Goal: Task Accomplishment & Management: Use online tool/utility

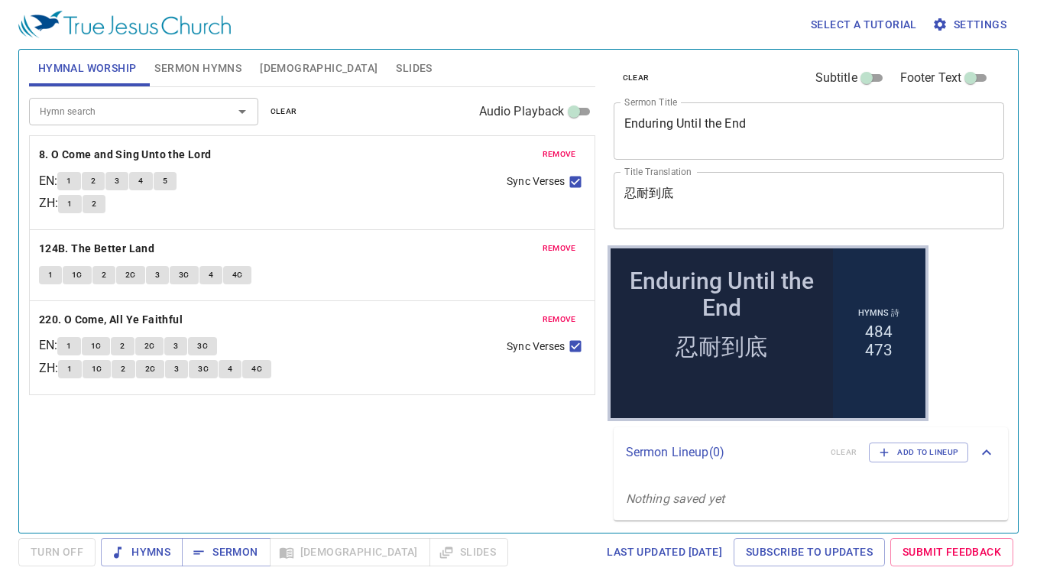
click at [556, 148] on span "remove" at bounding box center [560, 155] width 34 height 14
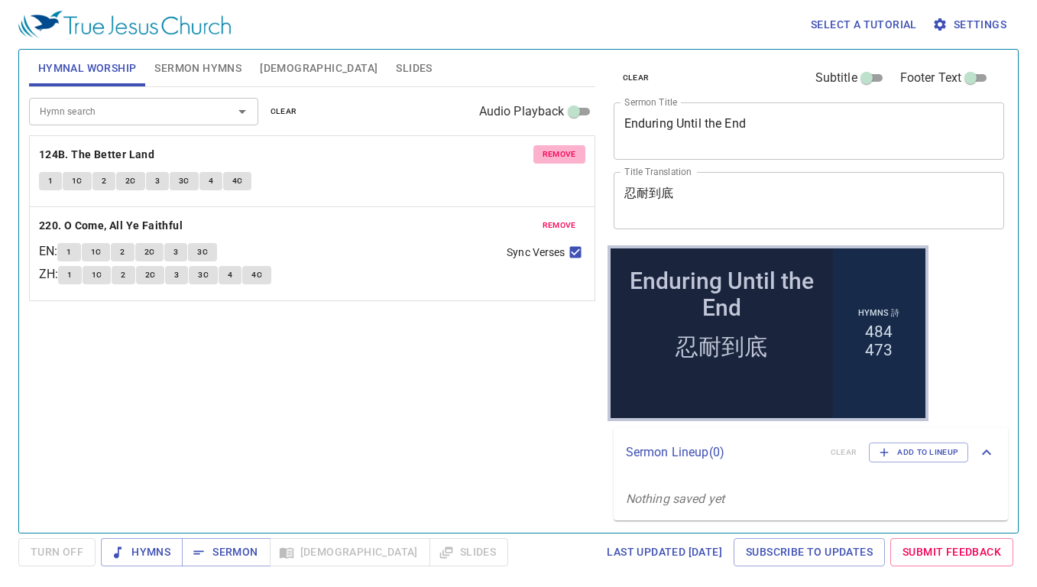
click at [556, 148] on span "remove" at bounding box center [560, 155] width 34 height 14
click at [556, 219] on span "remove" at bounding box center [560, 226] width 34 height 14
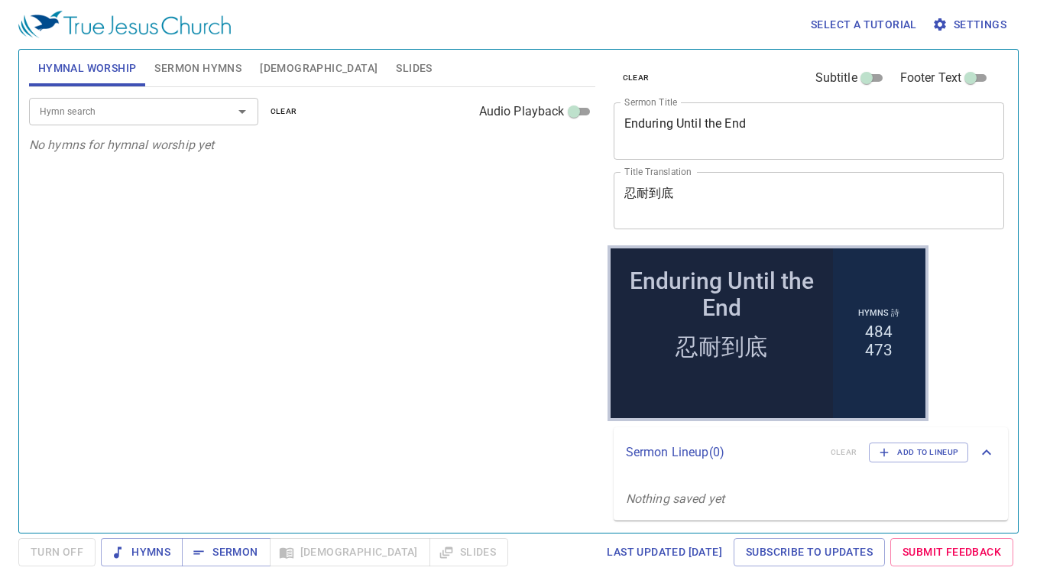
click at [232, 103] on div at bounding box center [232, 111] width 40 height 21
click at [65, 117] on input "Hymn search" at bounding box center [121, 111] width 175 height 18
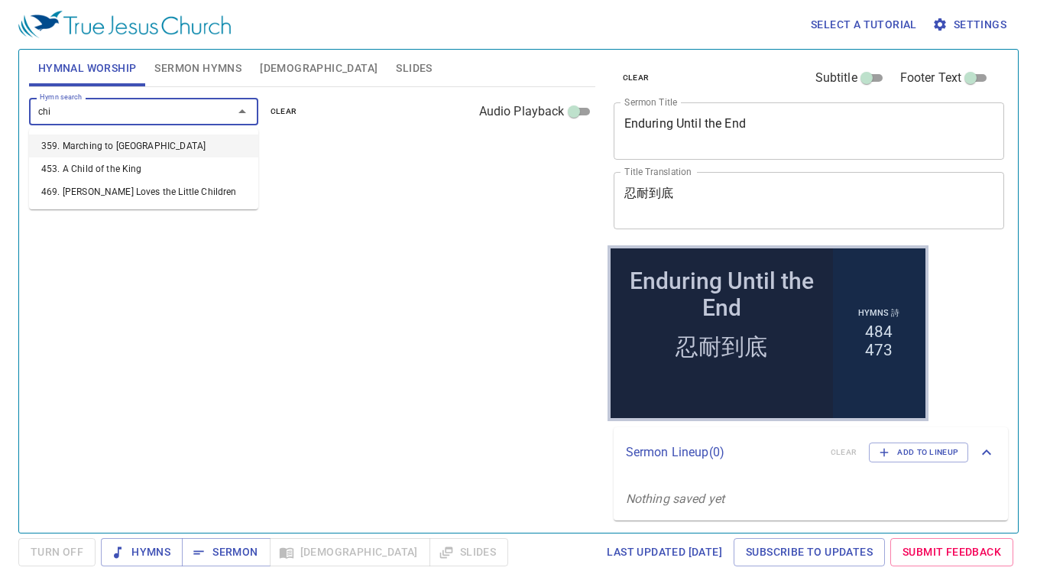
type input "chil"
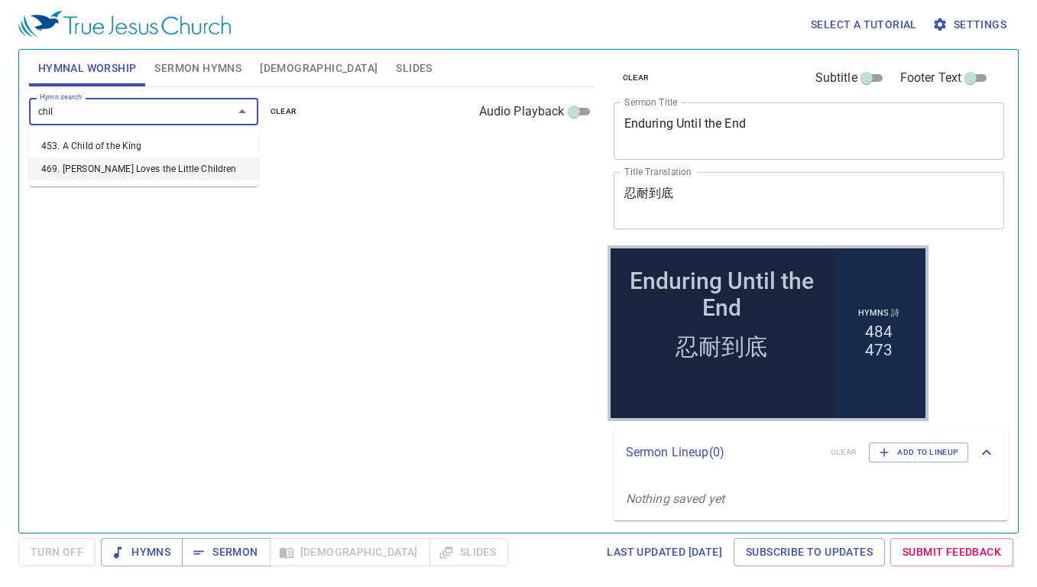
click at [162, 178] on li "469. [PERSON_NAME] Loves the Little Children" at bounding box center [143, 168] width 229 height 23
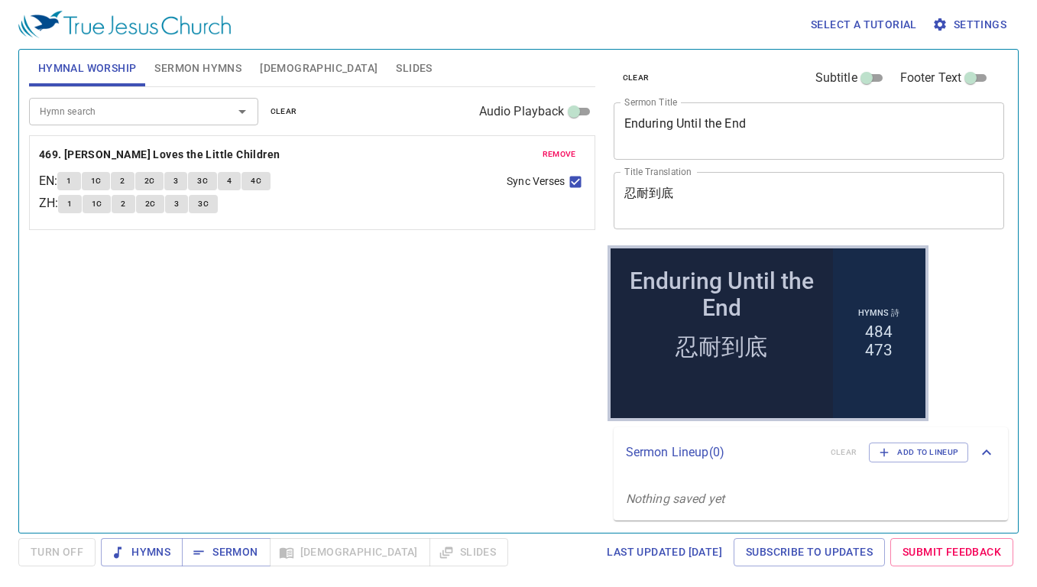
click at [115, 112] on input "Hymn search" at bounding box center [121, 111] width 175 height 18
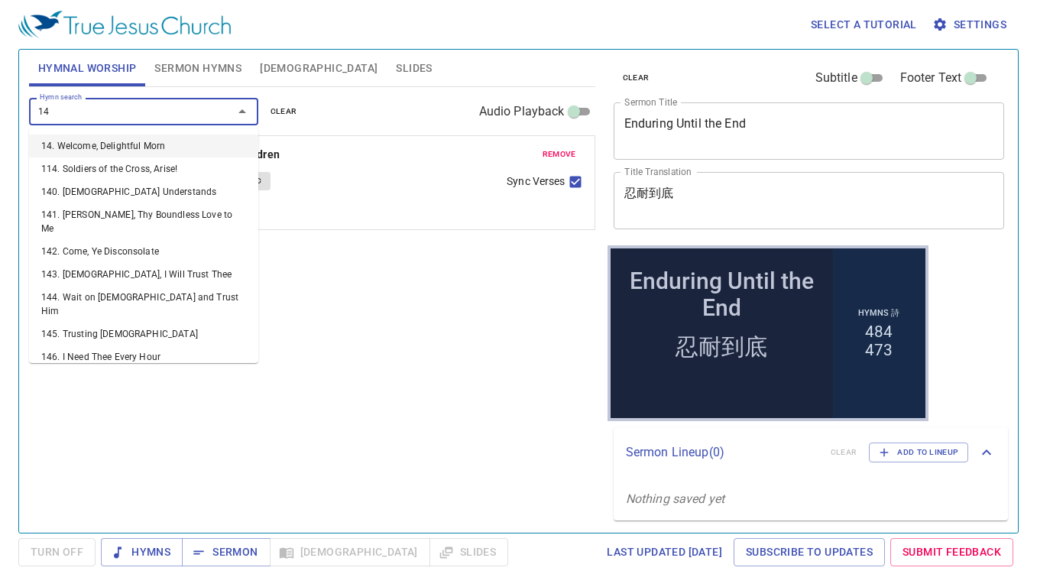
type input "149"
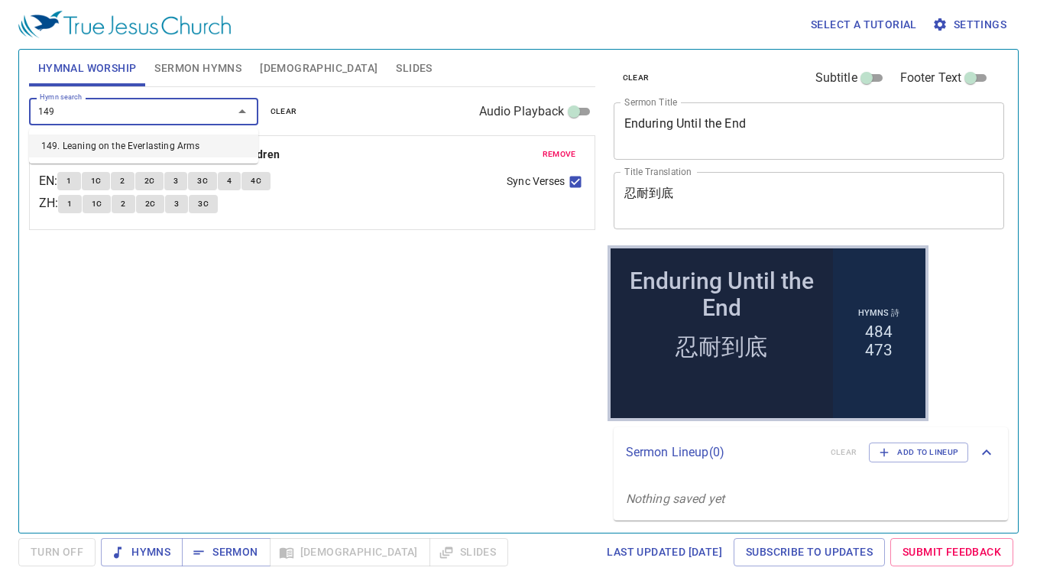
click at [180, 138] on li "149. Leaning on the Everlasting Arms" at bounding box center [143, 146] width 229 height 23
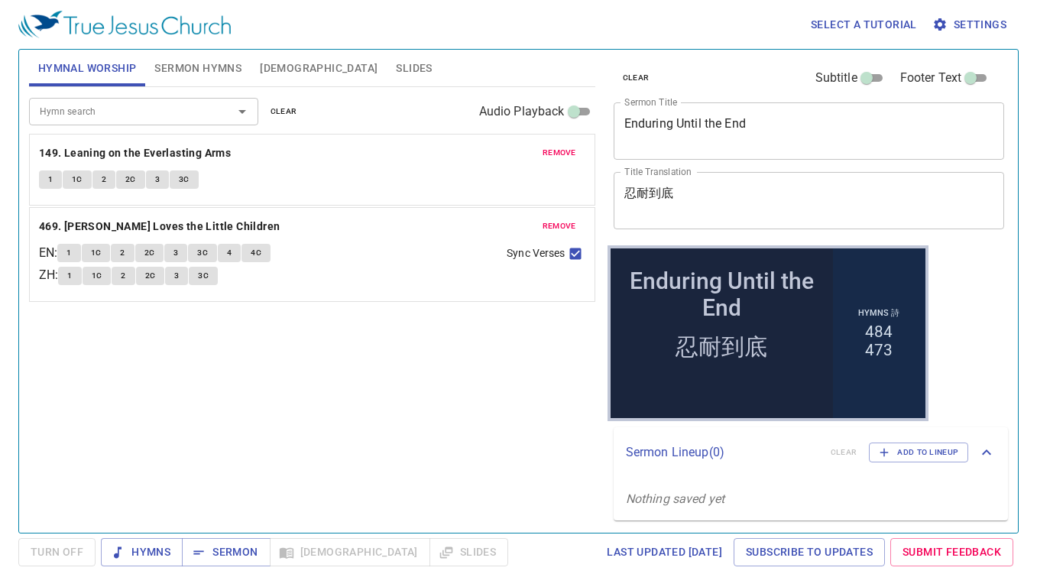
drag, startPoint x: 173, startPoint y: 252, endPoint x: 180, endPoint y: 137, distance: 114.9
click at [180, 244] on div "remove 469. Jesus Loves the Little Children EN : 1 1C 2 2C 3 3C 4 4C ZH : 1 1C …" at bounding box center [312, 267] width 547 height 46
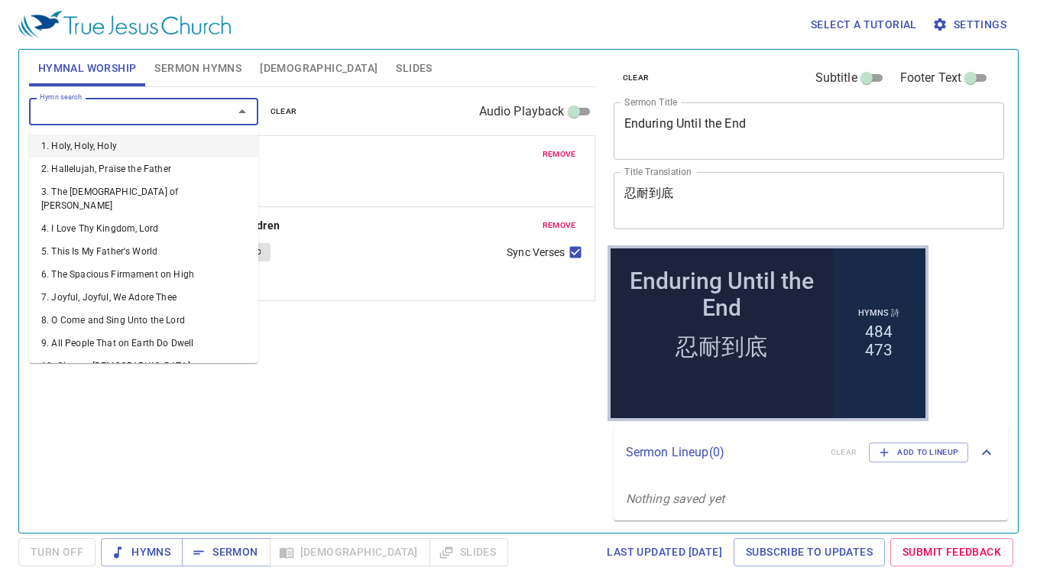
click at [193, 115] on input "Hymn search" at bounding box center [121, 111] width 175 height 18
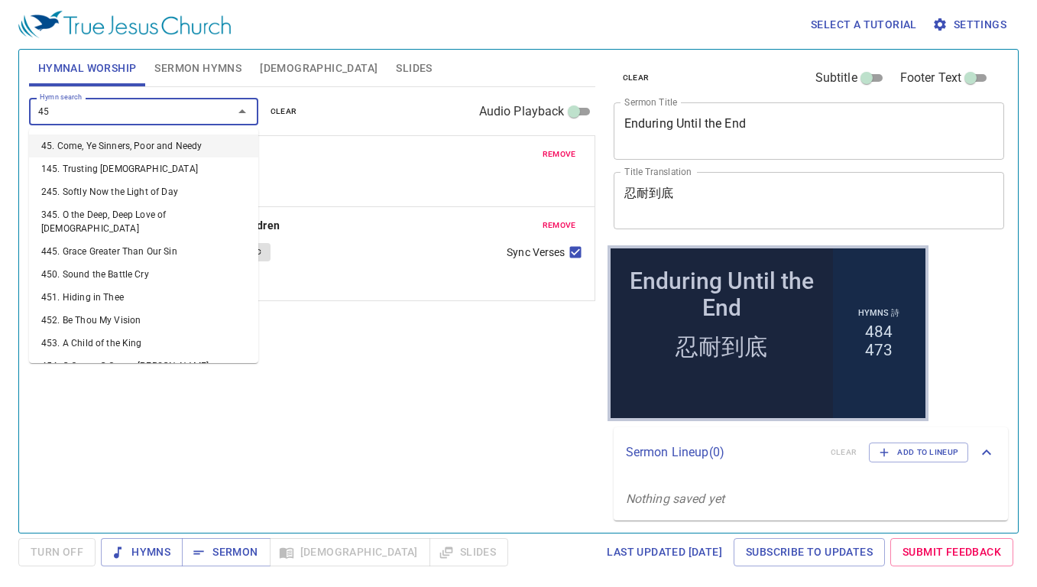
type input "450"
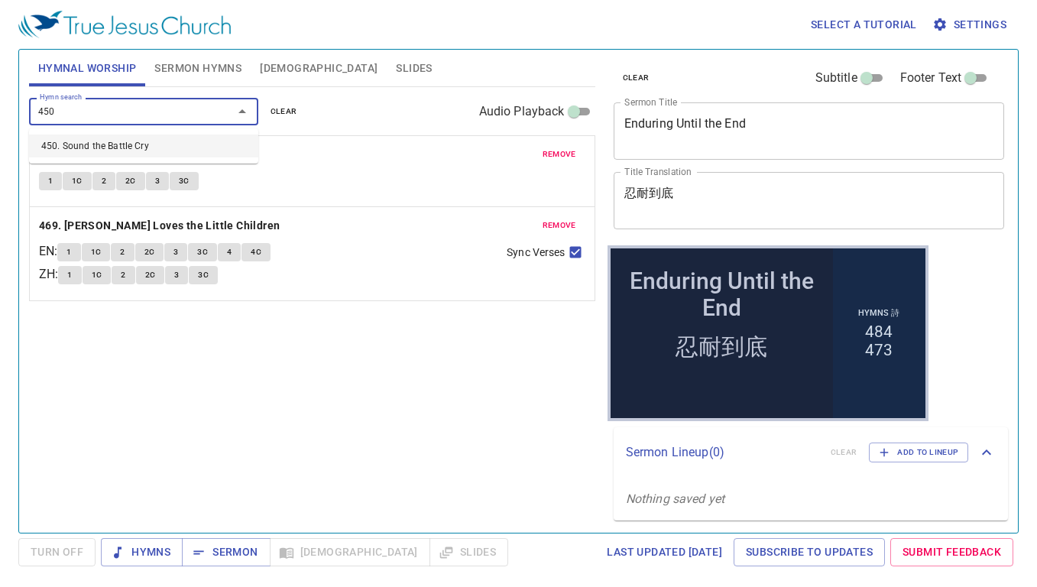
click at [95, 154] on li "450. Sound the Battle Cry" at bounding box center [143, 146] width 229 height 23
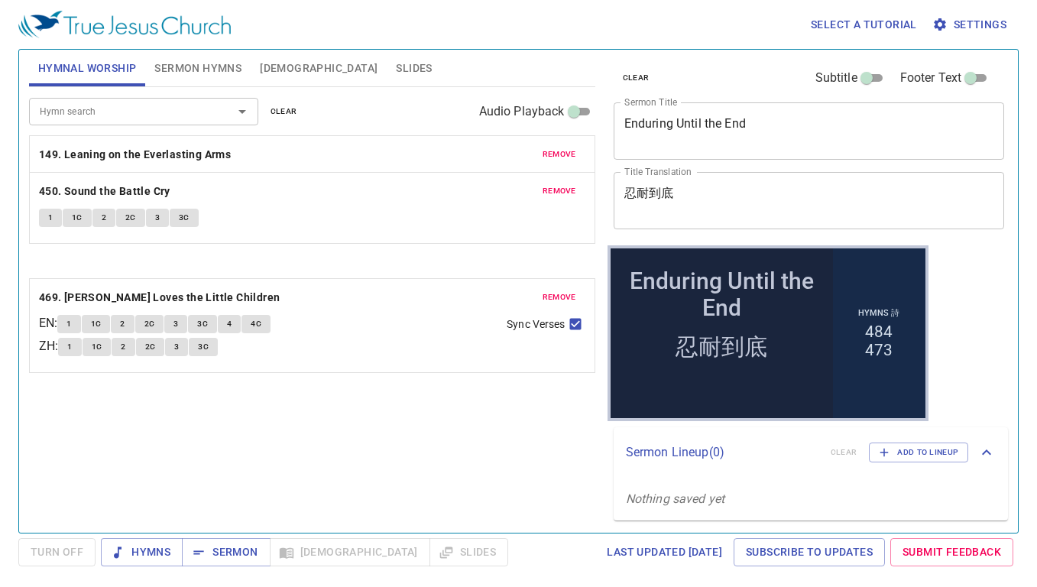
drag, startPoint x: 81, startPoint y: 323, endPoint x: 64, endPoint y: 234, distance: 91.0
click at [64, 300] on div "remove 149. Leaning on the Everlasting Arms 1 1C 2 2C 3 3C remove 469. Jesus Lo…" at bounding box center [312, 336] width 566 height 72
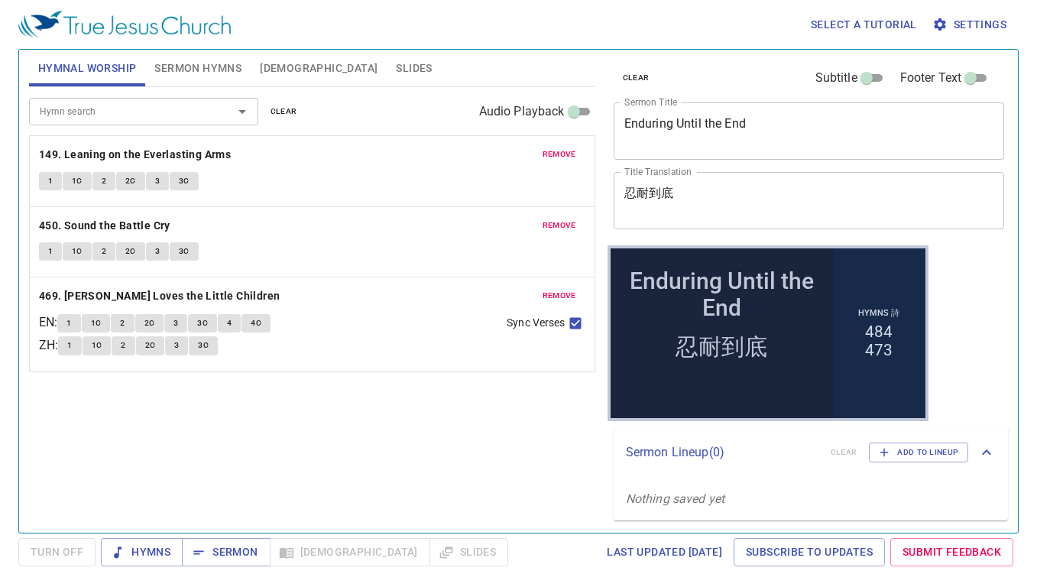
click at [358, 465] on div "Hymn search Hymn search clear Audio Playback remove 149. Leaning on the Everlas…" at bounding box center [312, 303] width 566 height 433
click at [166, 557] on span "Hymns" at bounding box center [141, 552] width 57 height 19
click at [223, 152] on b "149. Leaning on the Everlasting Arms" at bounding box center [135, 154] width 192 height 19
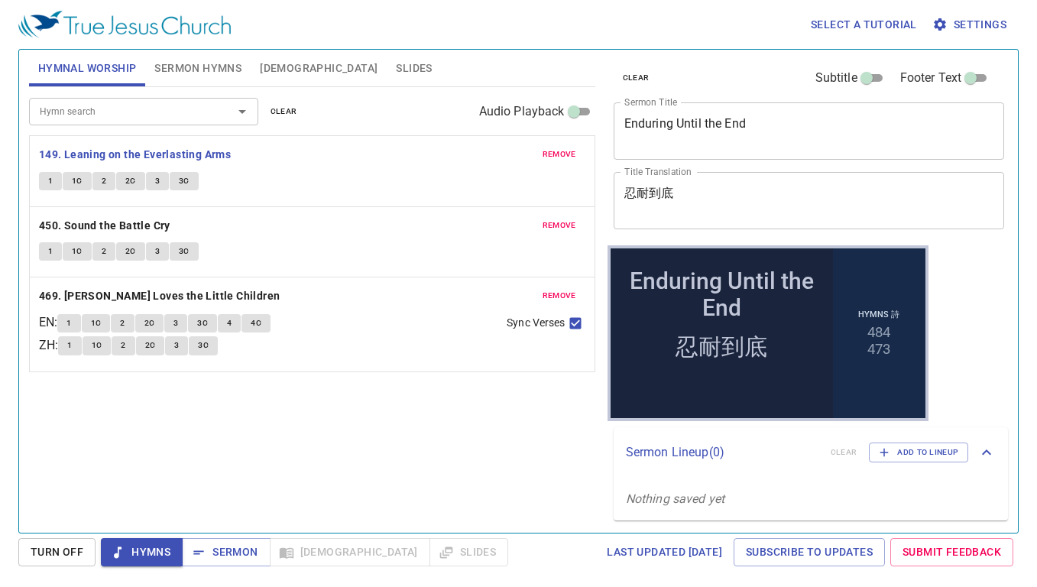
click at [48, 176] on span "1" at bounding box center [50, 181] width 5 height 14
click at [70, 183] on button "1C" at bounding box center [77, 181] width 29 height 18
click at [108, 180] on button "2" at bounding box center [104, 181] width 23 height 18
click at [127, 177] on span "2C" at bounding box center [130, 181] width 11 height 14
click at [155, 179] on span "3" at bounding box center [157, 181] width 5 height 14
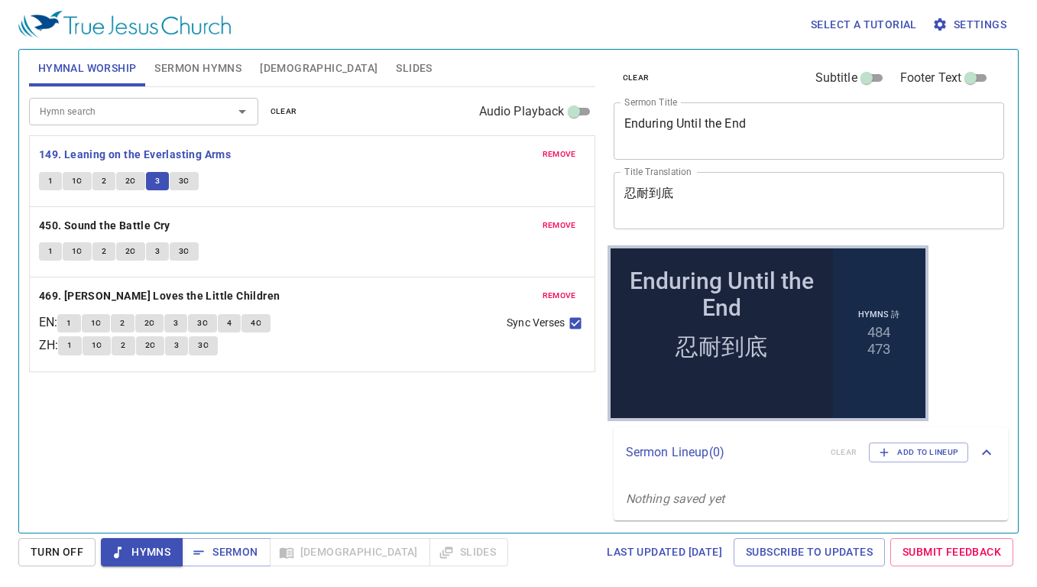
drag, startPoint x: 222, startPoint y: 194, endPoint x: 213, endPoint y: 192, distance: 8.7
click at [222, 194] on div "remove 149. Leaning on the Everlasting Arms 1 1C 2 2C 3 3C" at bounding box center [312, 171] width 565 height 70
click at [181, 180] on span "3C" at bounding box center [184, 181] width 11 height 14
click at [149, 225] on b "450. Sound the Battle Cry" at bounding box center [104, 225] width 131 height 19
click at [46, 246] on button "1" at bounding box center [50, 251] width 23 height 18
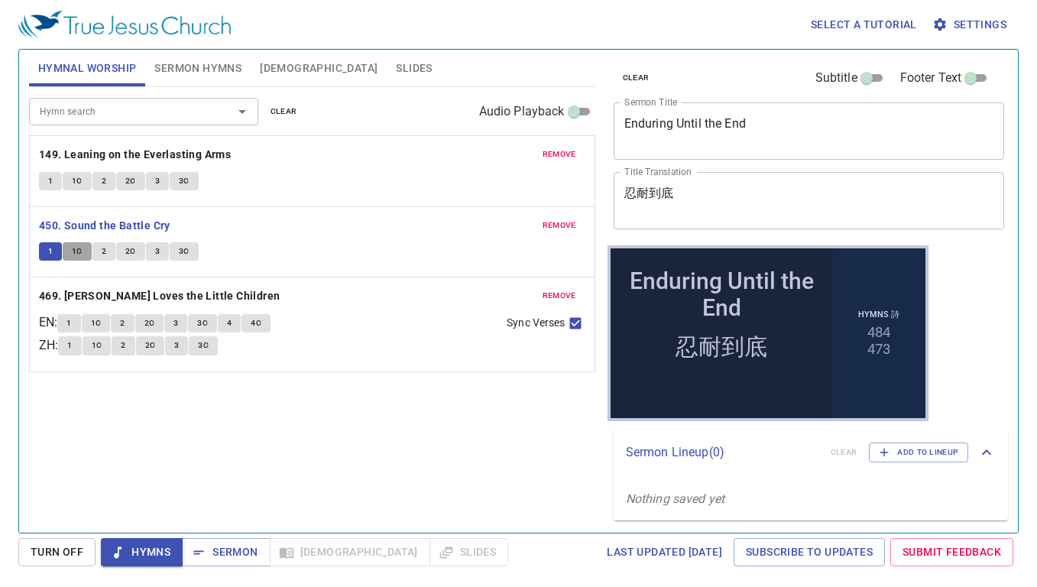
click at [76, 247] on span "1C" at bounding box center [77, 252] width 11 height 14
click at [102, 245] on span "2" at bounding box center [104, 252] width 5 height 14
click at [127, 245] on span "2C" at bounding box center [130, 252] width 11 height 14
click at [164, 252] on button "3" at bounding box center [157, 251] width 23 height 18
click at [190, 247] on button "3C" at bounding box center [184, 251] width 29 height 18
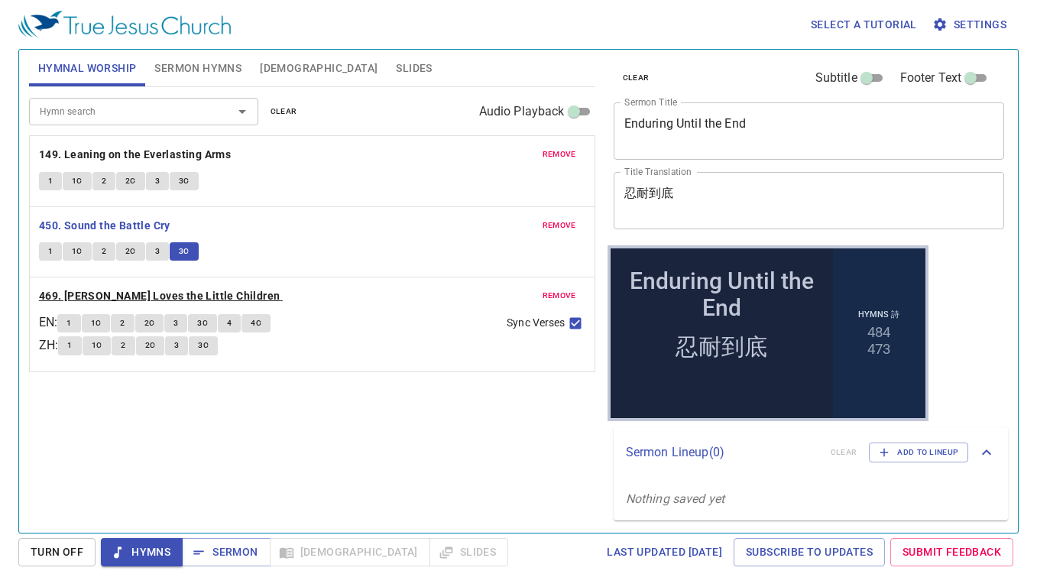
click at [180, 295] on b "469. [PERSON_NAME] Loves the Little Children" at bounding box center [160, 296] width 242 height 19
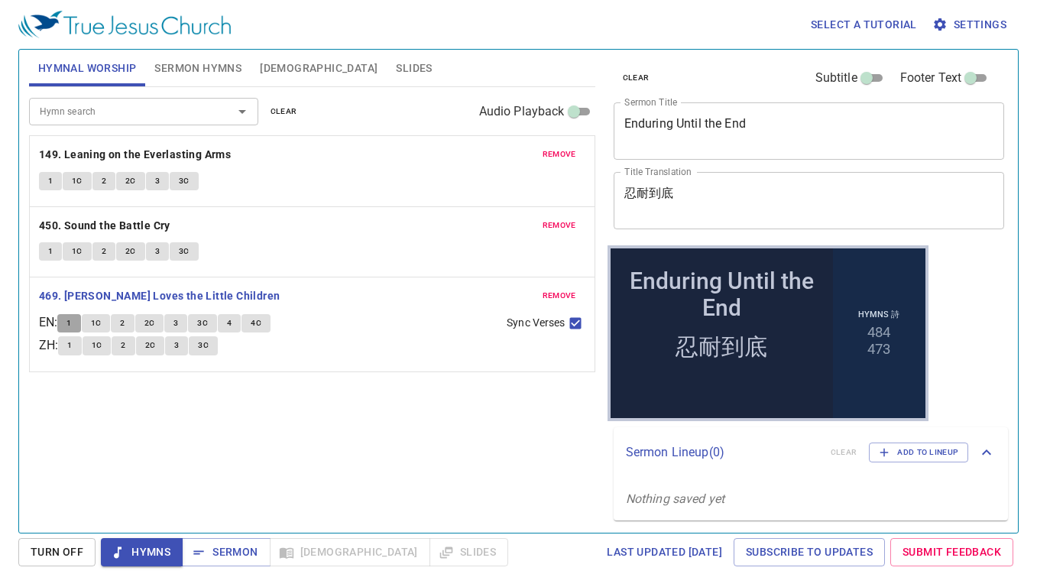
click at [71, 318] on span "1" at bounding box center [69, 323] width 5 height 14
click at [102, 326] on span "1C" at bounding box center [96, 323] width 11 height 14
click at [125, 323] on button "2" at bounding box center [122, 323] width 23 height 18
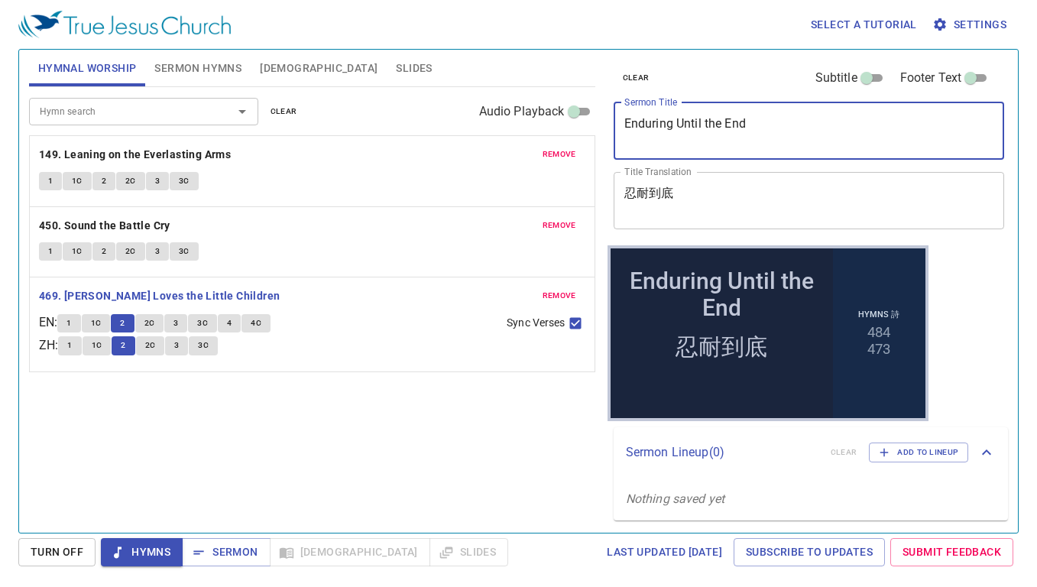
drag, startPoint x: 769, startPoint y: 121, endPoint x: 588, endPoint y: 122, distance: 181.2
click at [588, 122] on div "Hymnal Worship Sermon Hymns Bible Slides Hymn search Hymn search clear Audio Pl…" at bounding box center [519, 285] width 992 height 483
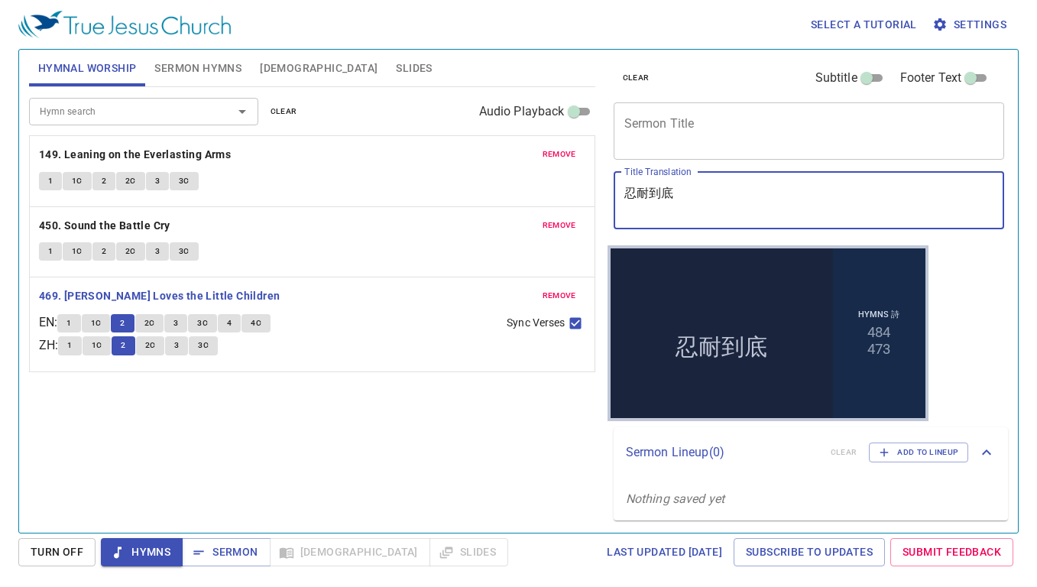
drag, startPoint x: 696, startPoint y: 204, endPoint x: 589, endPoint y: 202, distance: 107.1
click at [589, 202] on div "Hymnal Worship Sermon Hymns Bible Slides Hymn search Hymn search clear Audio Pl…" at bounding box center [519, 285] width 992 height 483
click at [459, 466] on div "Hymn search Hymn search clear Audio Playback remove 149. Leaning on the Everlas…" at bounding box center [312, 303] width 566 height 433
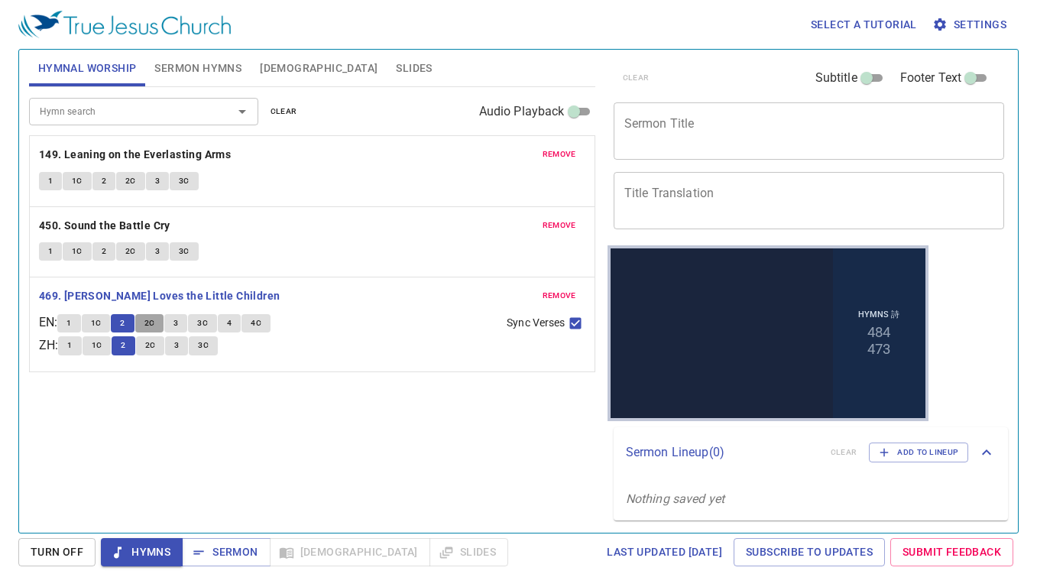
click at [161, 320] on button "2C" at bounding box center [149, 323] width 29 height 18
click at [230, 73] on span "Sermon Hymns" at bounding box center [197, 68] width 87 height 19
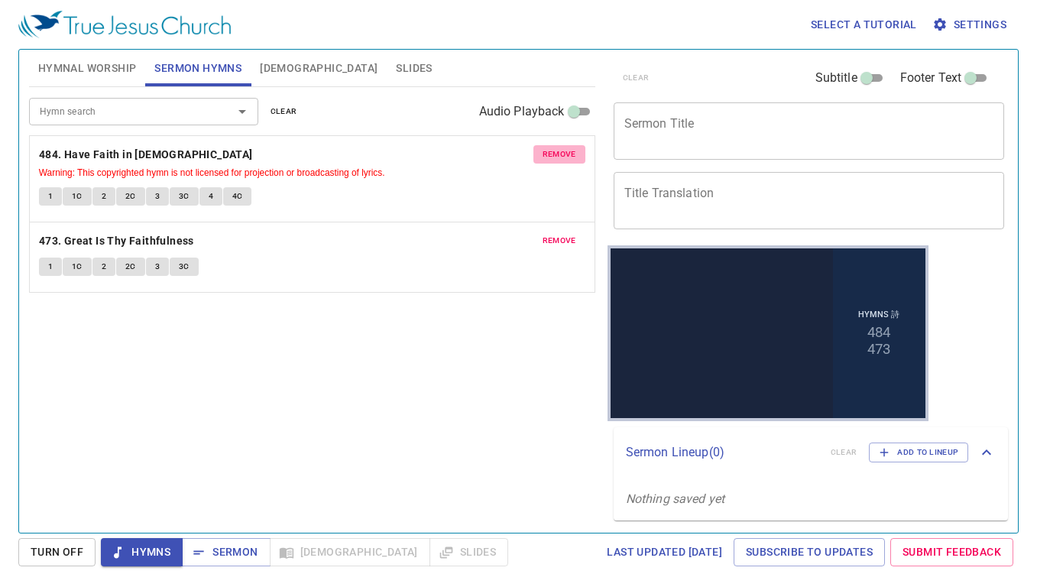
click at [569, 161] on span "remove" at bounding box center [560, 155] width 34 height 14
click at [569, 234] on span "remove" at bounding box center [560, 241] width 34 height 14
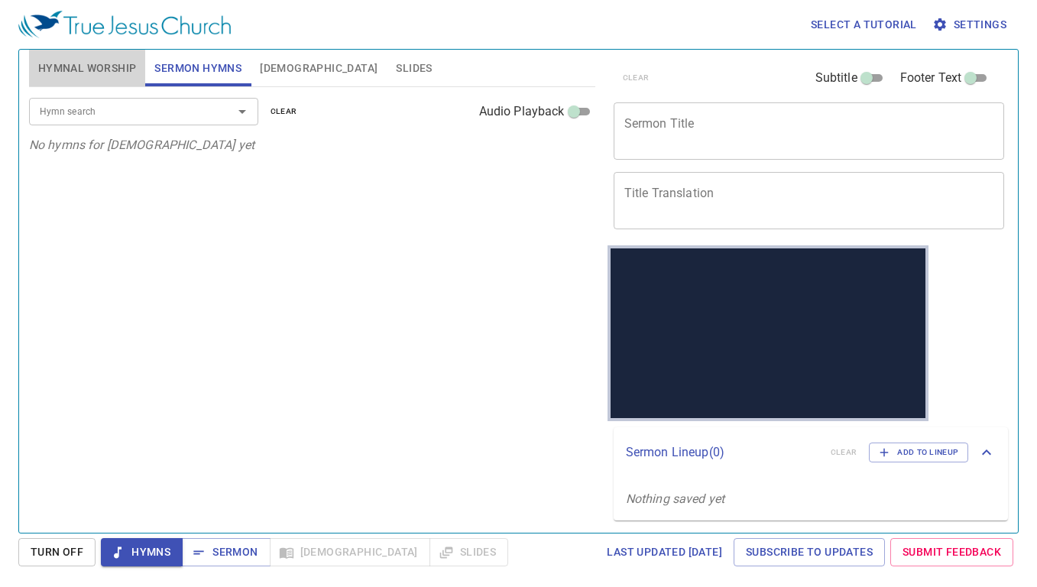
click at [109, 71] on span "Hymnal Worship" at bounding box center [87, 68] width 99 height 19
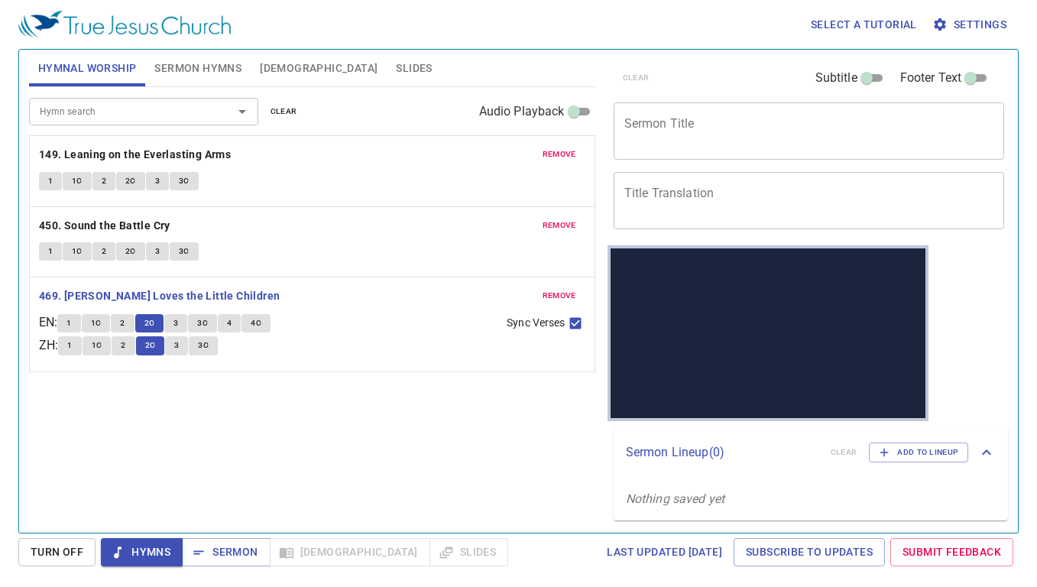
click at [317, 451] on div "Hymn search Hymn search clear Audio Playback remove 149. Leaning on the Everlas…" at bounding box center [312, 303] width 566 height 433
drag, startPoint x: 51, startPoint y: 442, endPoint x: 58, endPoint y: 416, distance: 26.9
click at [50, 442] on div "Hymn search Hymn search clear Audio Playback remove 149. Leaning on the Everlas…" at bounding box center [312, 303] width 566 height 433
click at [174, 326] on button "3" at bounding box center [175, 323] width 23 height 18
click at [231, 322] on button "4" at bounding box center [229, 323] width 23 height 18
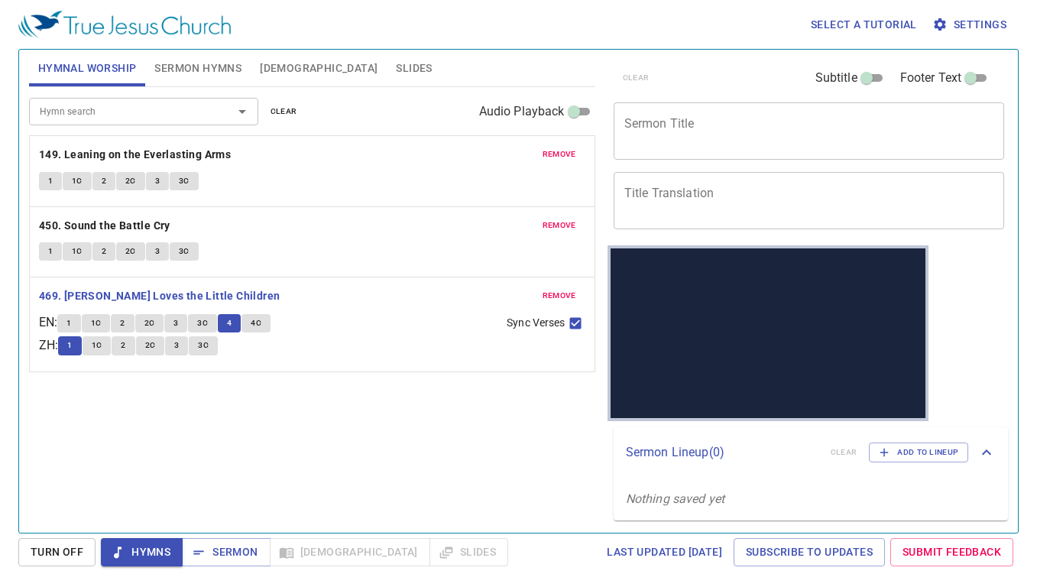
click at [70, 456] on div "Hymn search Hymn search clear Audio Playback remove 149. Leaning on the Everlas…" at bounding box center [312, 303] width 566 height 433
click at [269, 322] on button "4C" at bounding box center [256, 323] width 29 height 18
click at [213, 72] on span "Sermon Hymns" at bounding box center [197, 68] width 87 height 19
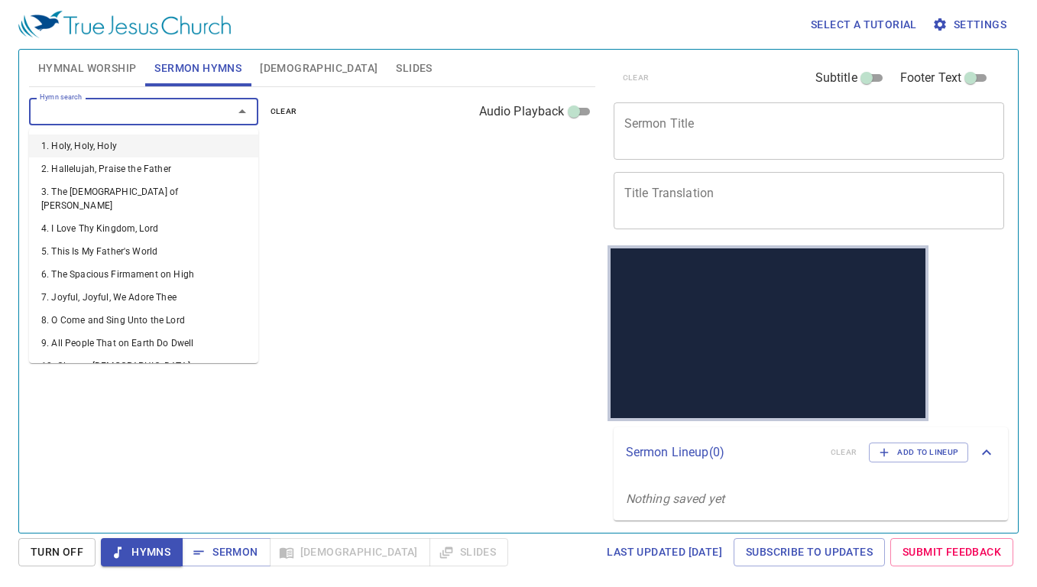
click at [206, 112] on input "Hymn search" at bounding box center [121, 111] width 175 height 18
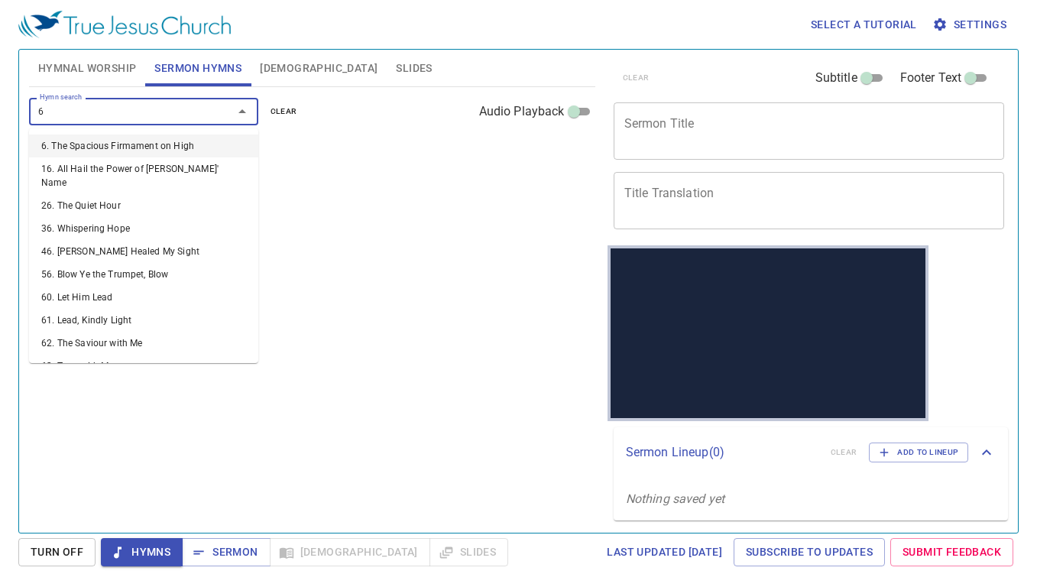
type input "67"
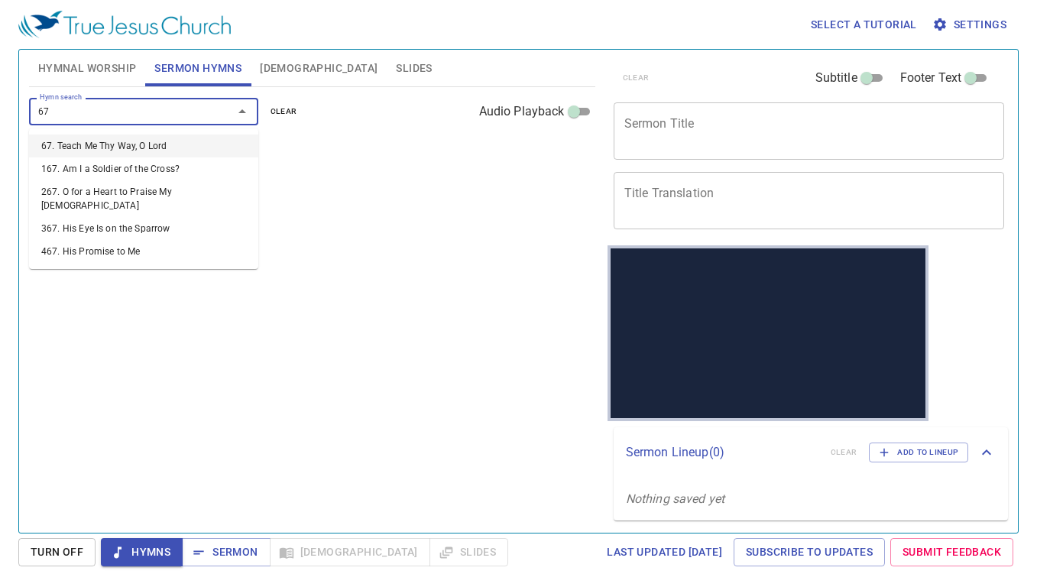
click at [86, 153] on li "67. Teach Me Thy Way, O Lord" at bounding box center [143, 146] width 229 height 23
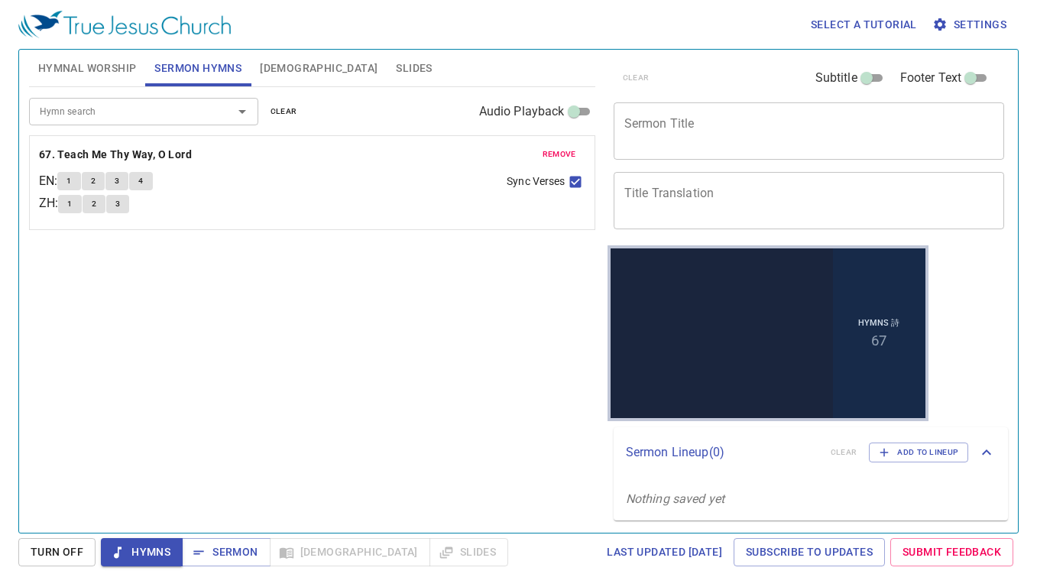
click at [93, 252] on div "Hymn search Hymn search clear Audio Playback remove 67. Teach Me Thy Way, O Lor…" at bounding box center [312, 303] width 566 height 433
click at [104, 63] on span "Hymnal Worship" at bounding box center [87, 68] width 99 height 19
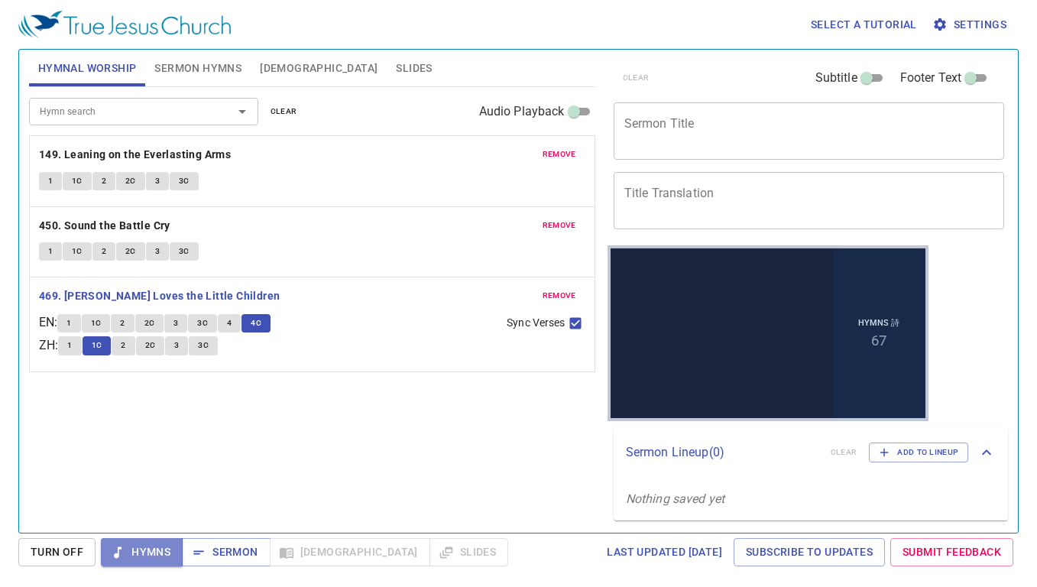
click at [147, 550] on span "Hymns" at bounding box center [141, 552] width 57 height 19
click at [676, 129] on textarea "Sermon Title" at bounding box center [810, 130] width 370 height 29
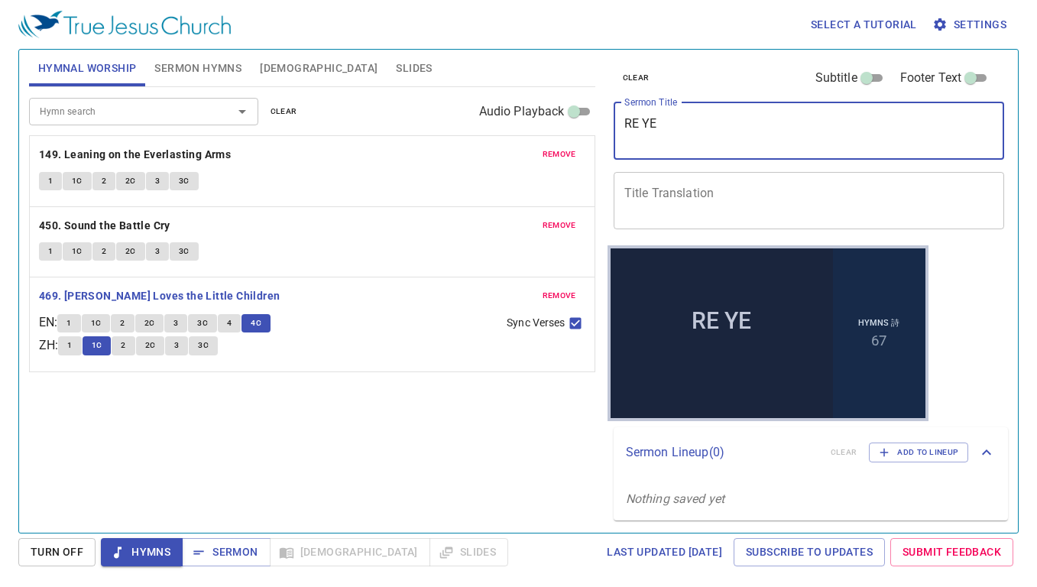
type textarea "RE Y"
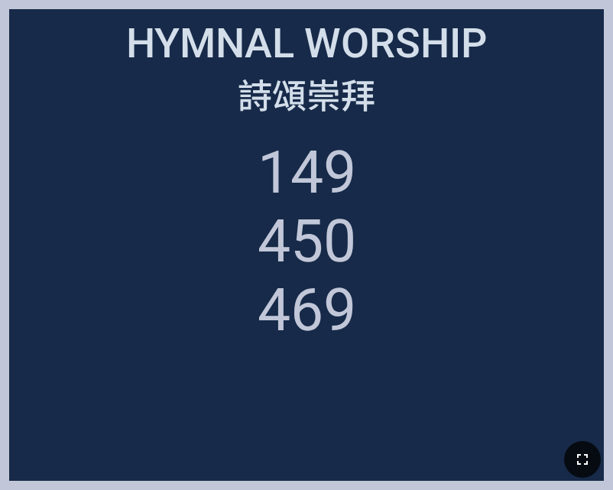
click at [573, 456] on icon "button" at bounding box center [582, 459] width 18 height 18
